Goal: Navigation & Orientation: Find specific page/section

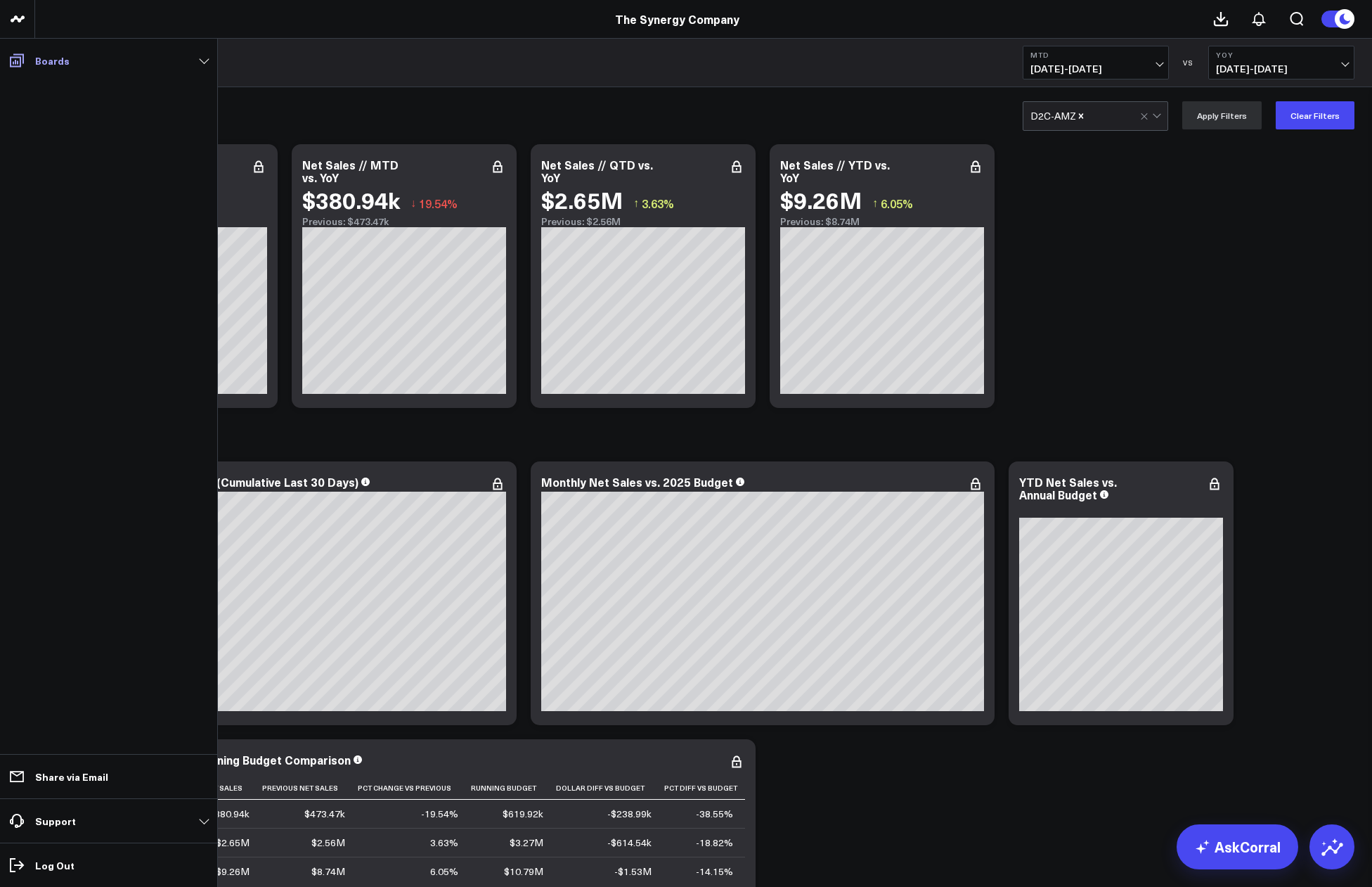
click at [66, 57] on p "Boards" at bounding box center [52, 60] width 34 height 11
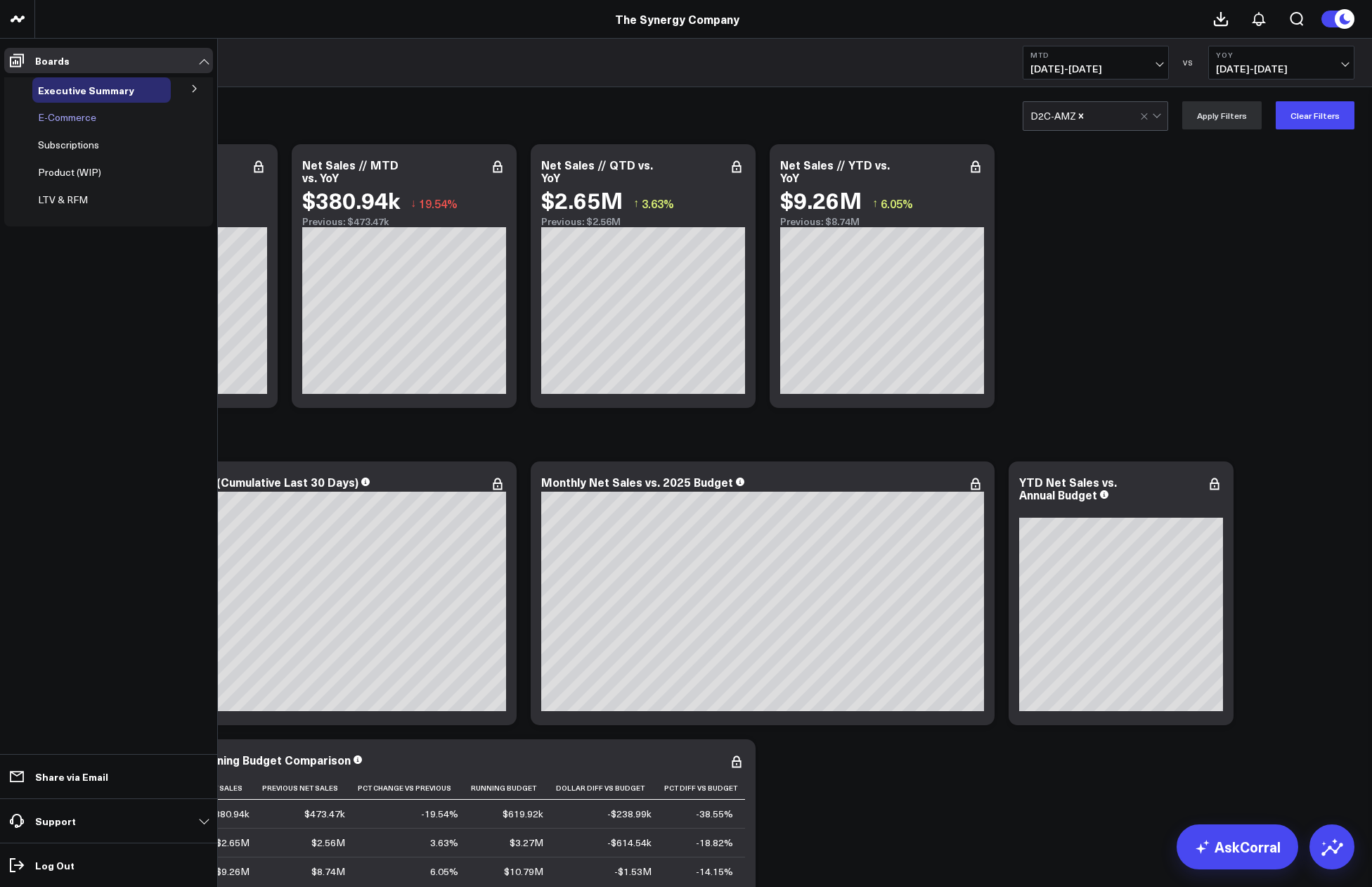
click at [90, 119] on span "E-Commerce" at bounding box center [67, 117] width 58 height 14
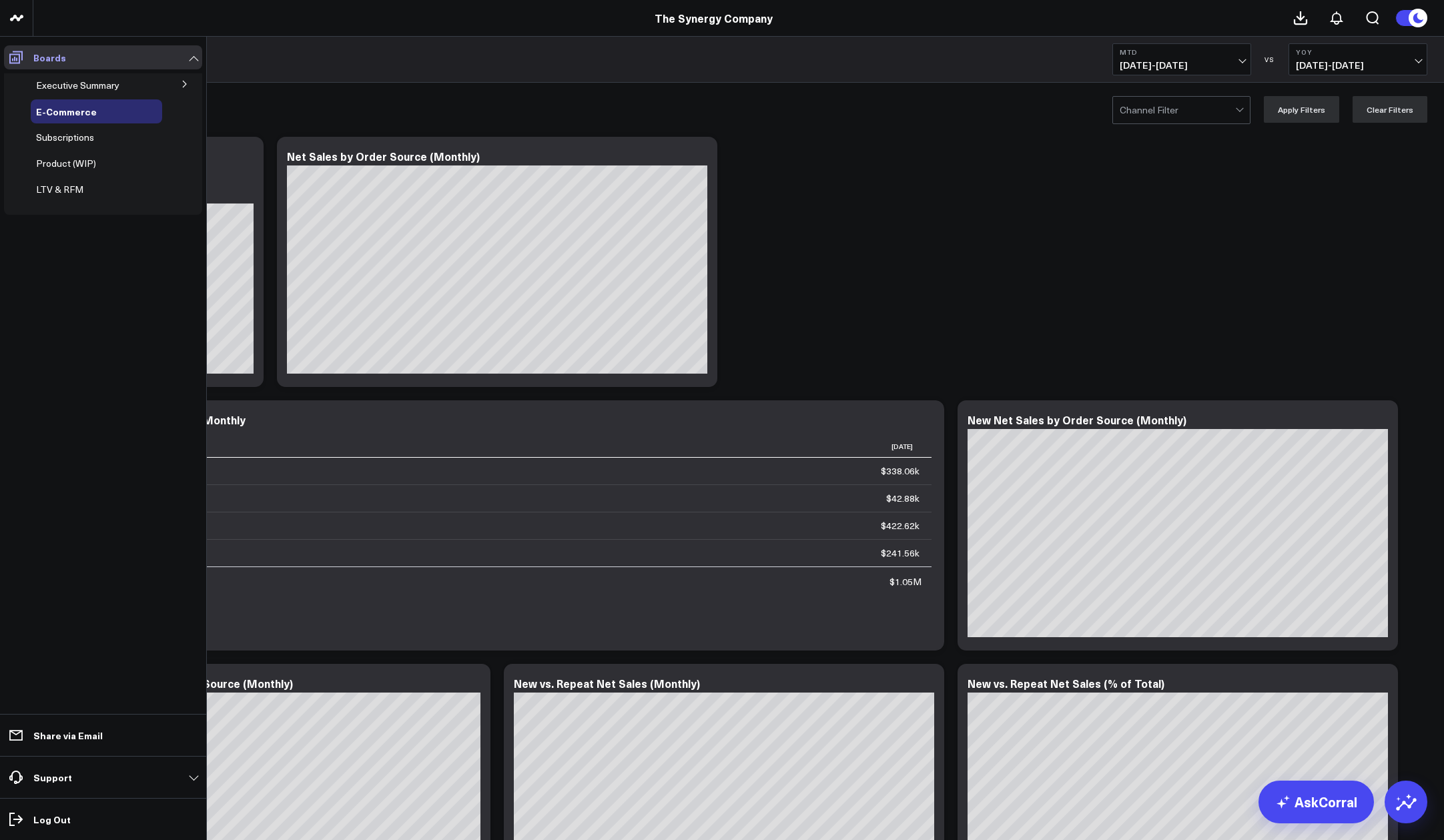
click at [15, 60] on icon at bounding box center [16, 57] width 14 height 13
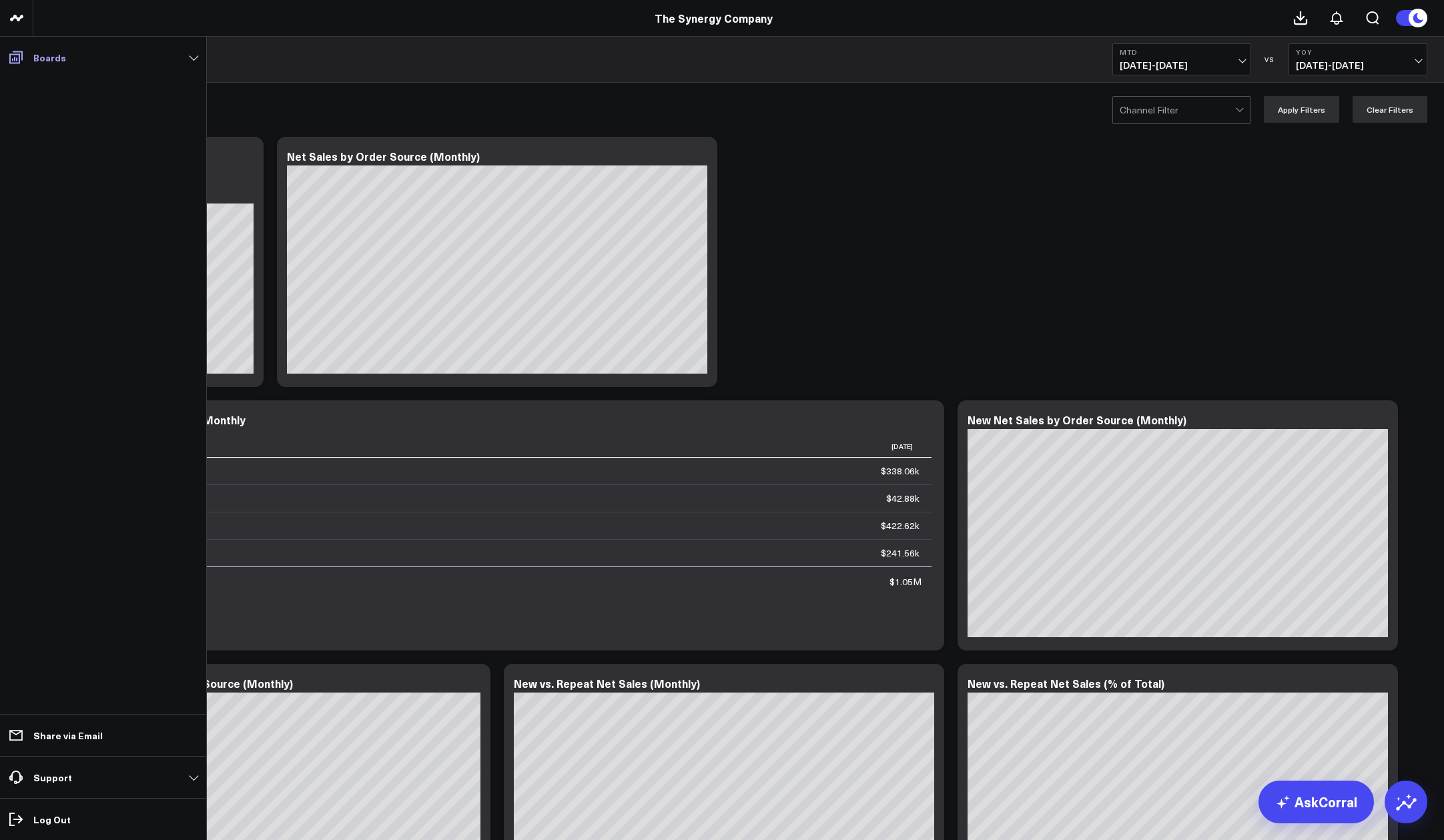
click at [15, 60] on icon at bounding box center [16, 57] width 14 height 13
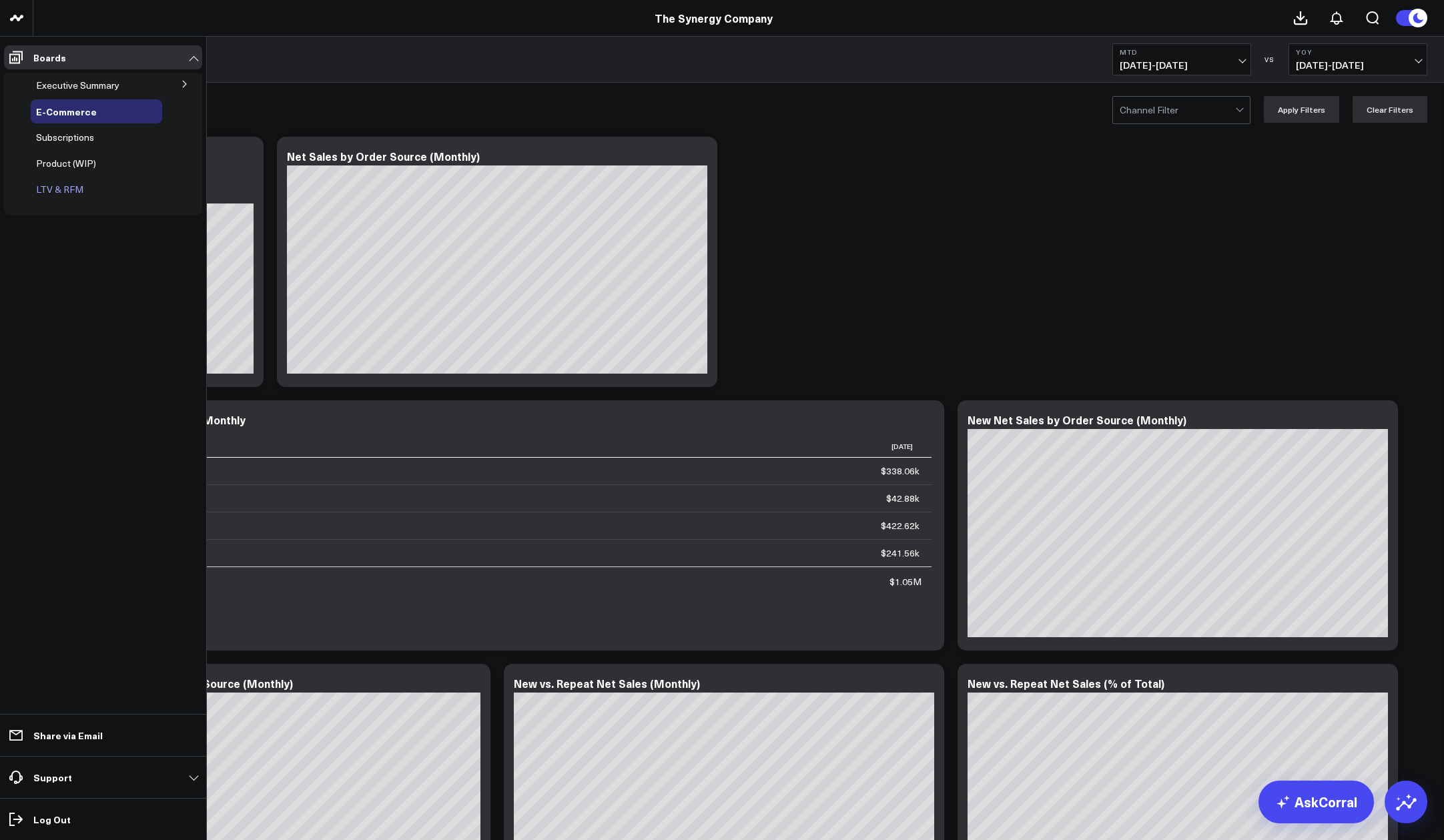
click at [85, 194] on div "LTV & RFM" at bounding box center [96, 189] width 132 height 24
click at [70, 194] on span "LTV & RFM" at bounding box center [60, 189] width 48 height 13
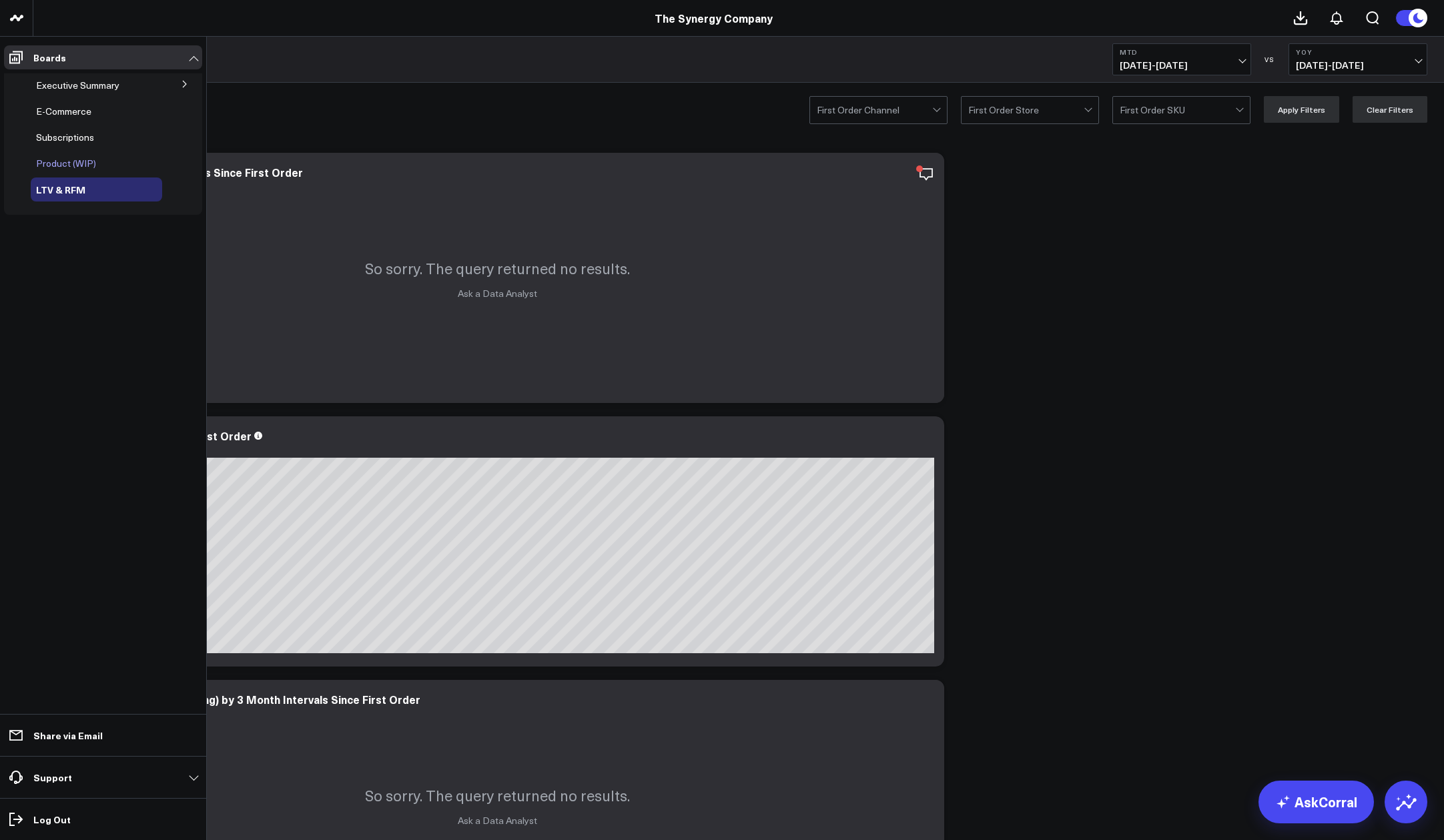
click at [93, 164] on span "Product (WIP)" at bounding box center [66, 163] width 60 height 13
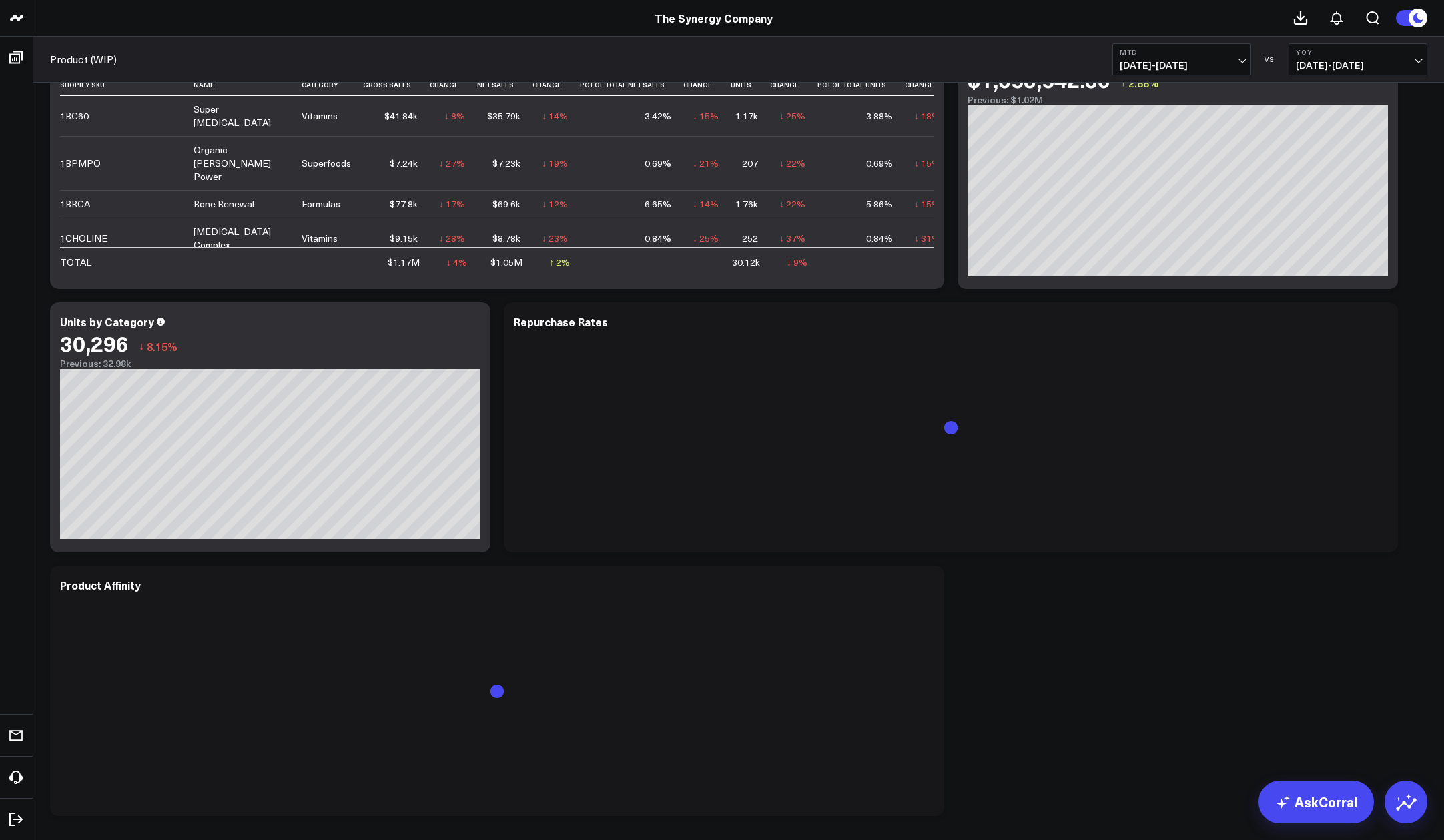
scroll to position [176, 0]
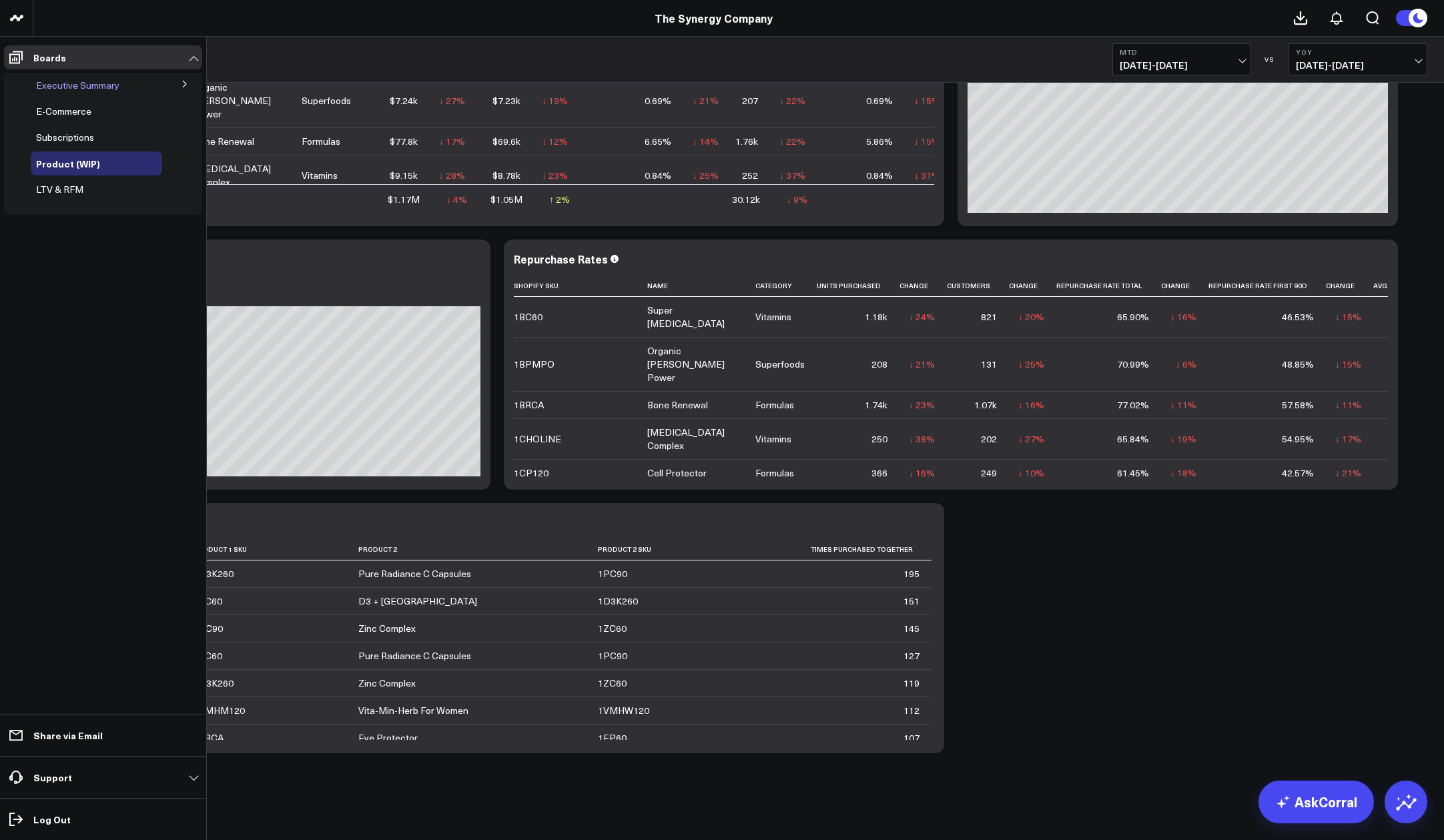
click at [93, 89] on span "Executive Summary" at bounding box center [78, 85] width 83 height 13
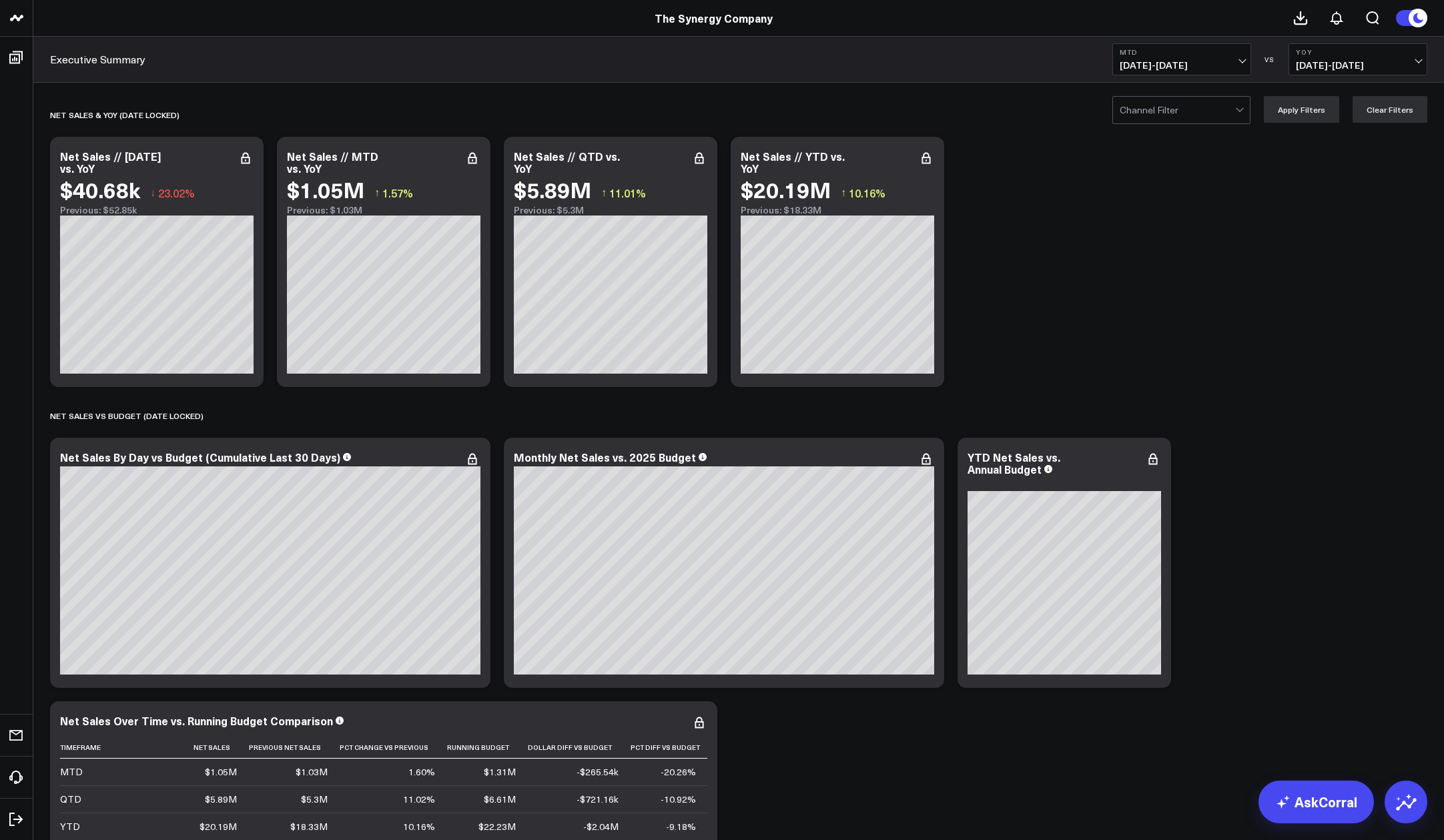
click at [1186, 114] on div at bounding box center [1177, 110] width 115 height 27
